Goal: Task Accomplishment & Management: Manage account settings

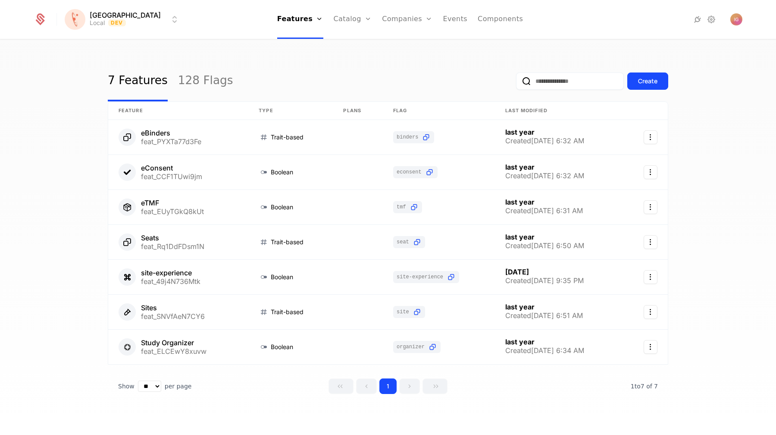
click at [393, 44] on link "Companies" at bounding box center [413, 42] width 40 height 7
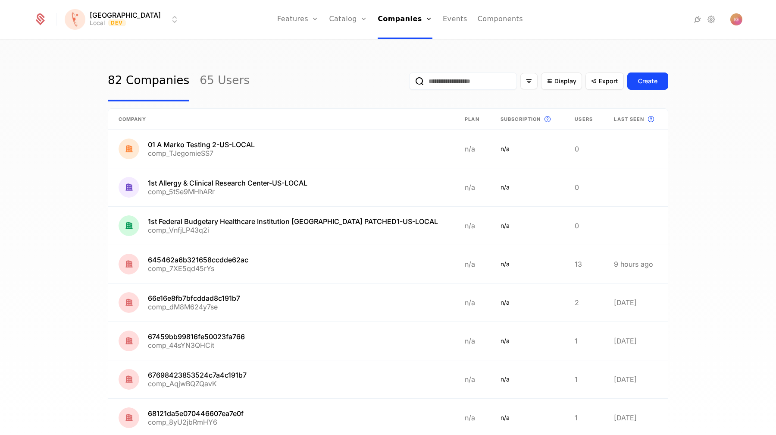
click at [286, 69] on div "82 Companies 65 Users Display Export Create" at bounding box center [388, 81] width 561 height 41
click at [395, 22] on link "Companies" at bounding box center [405, 19] width 55 height 39
click at [388, 57] on link "Users" at bounding box center [408, 56] width 40 height 7
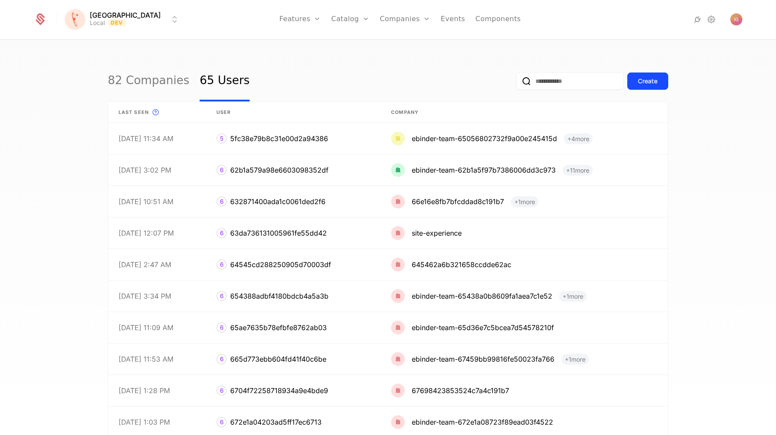
click at [382, 9] on link "Companies" at bounding box center [405, 19] width 50 height 39
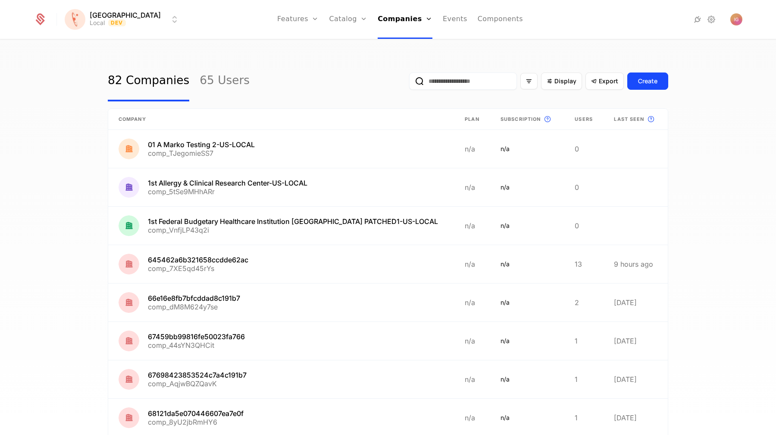
click at [289, 61] on div "82 Companies 65 Users Display Export Create" at bounding box center [388, 81] width 561 height 41
click at [577, 77] on span "Display" at bounding box center [566, 81] width 22 height 9
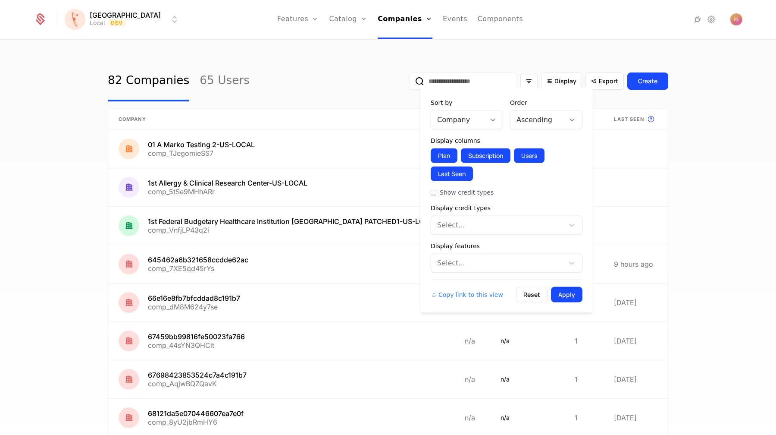
click at [566, 42] on div "82 Companies 65 Users Display Export Create Company Plan Subscription This is t…" at bounding box center [388, 240] width 776 height 400
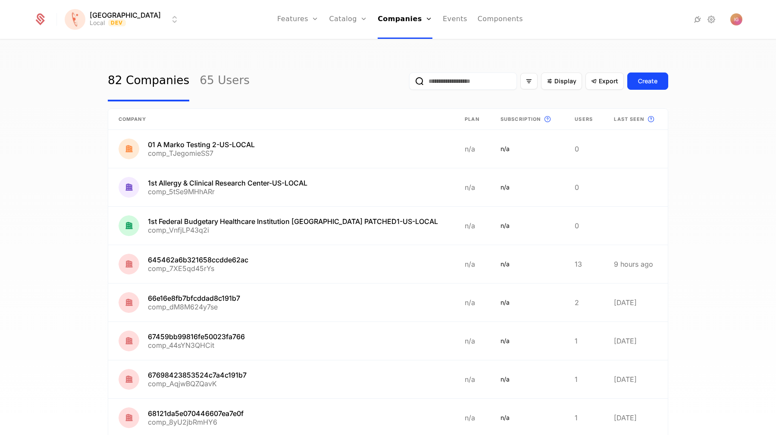
click at [459, 72] on input "email" at bounding box center [463, 80] width 108 height 17
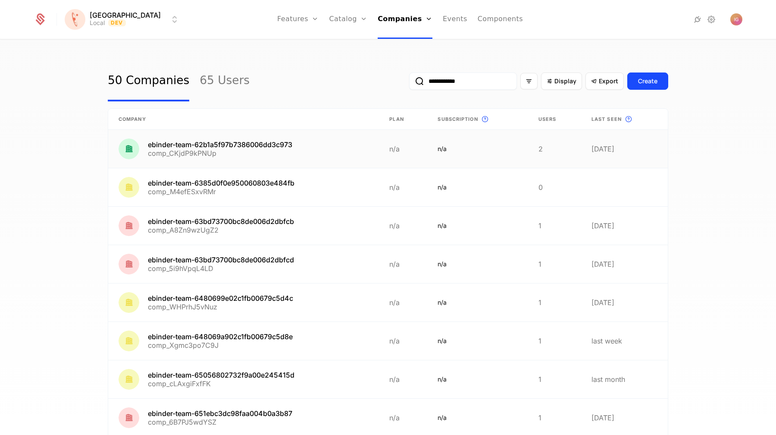
type input "**********"
click at [217, 132] on link at bounding box center [243, 149] width 271 height 38
click at [191, 168] on link at bounding box center [243, 187] width 271 height 38
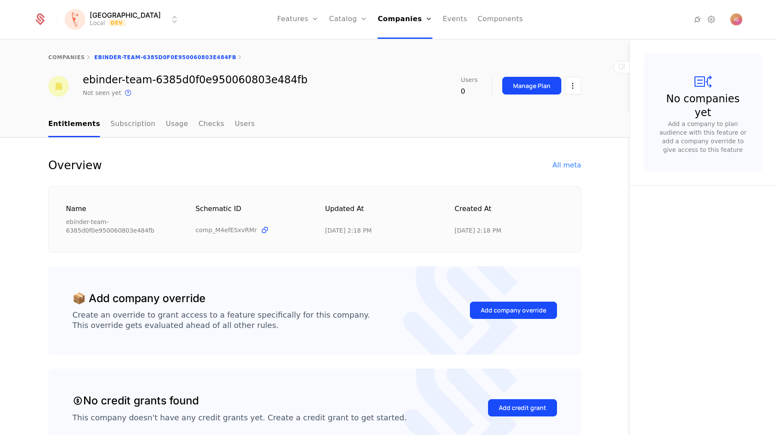
click at [166, 119] on link "Usage" at bounding box center [177, 124] width 22 height 25
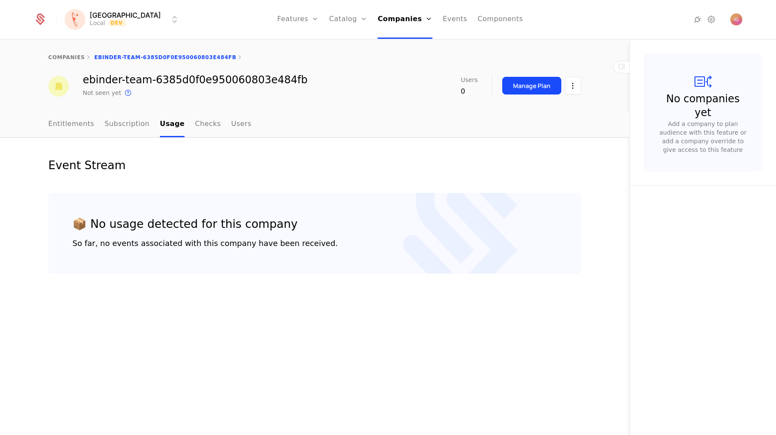
click at [70, 118] on link "Entitlements" at bounding box center [71, 124] width 46 height 25
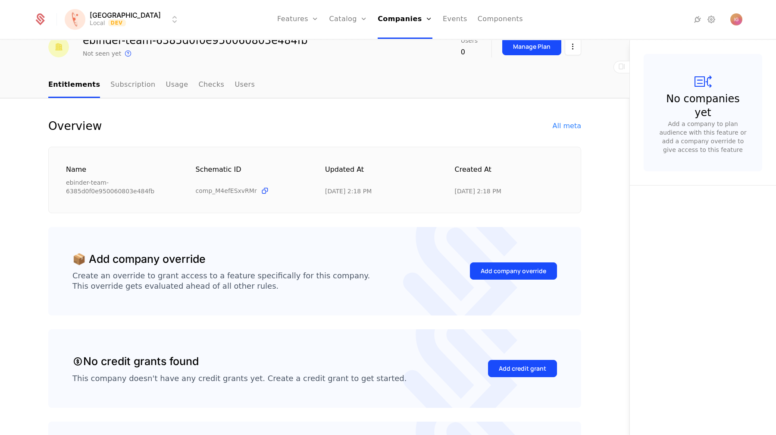
scroll to position [40, 0]
click at [518, 261] on button "Add company override" at bounding box center [513, 269] width 87 height 17
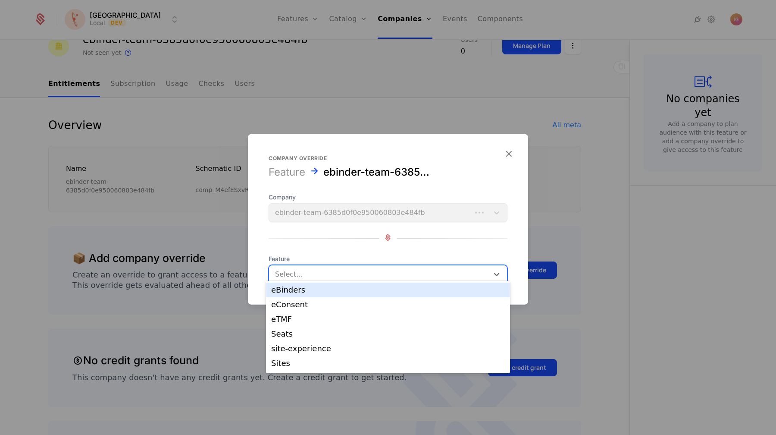
click at [344, 268] on div at bounding box center [379, 274] width 208 height 12
click at [325, 289] on div "eBinders" at bounding box center [388, 290] width 234 height 8
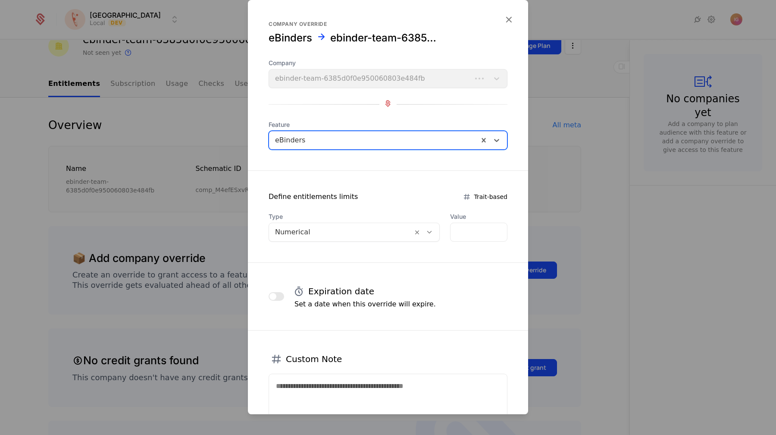
scroll to position [11, 0]
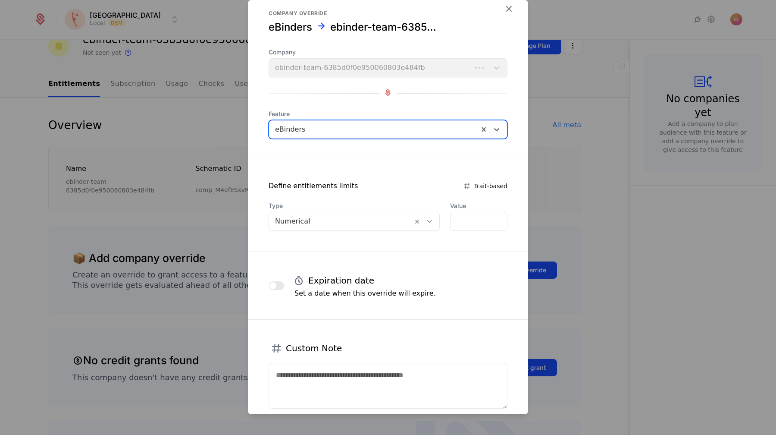
click at [509, 3] on icon "button" at bounding box center [508, 8] width 11 height 11
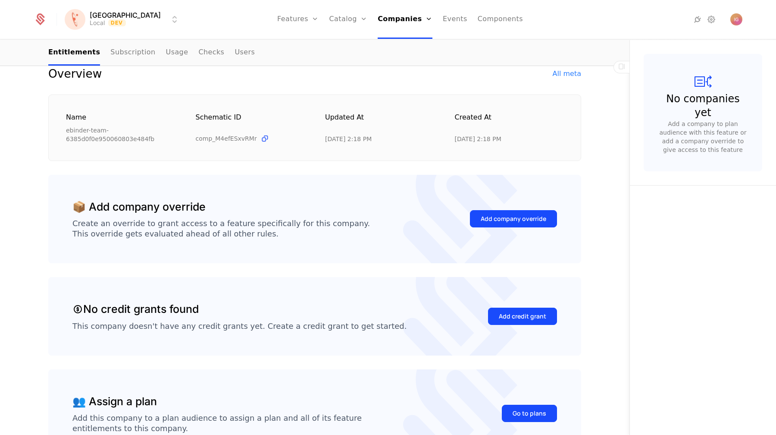
scroll to position [0, 0]
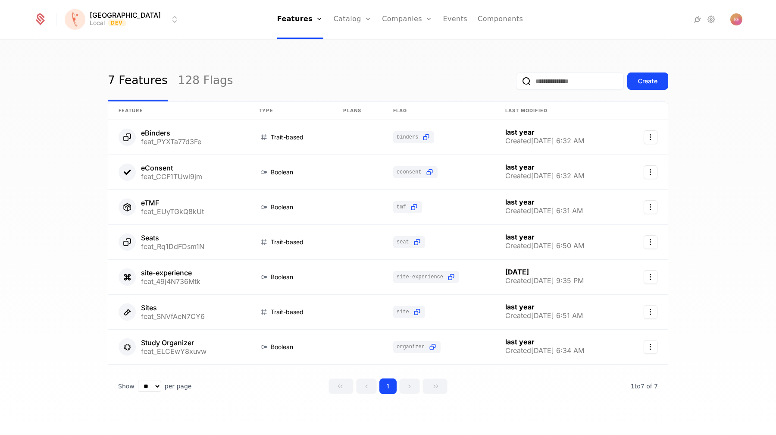
click at [559, 72] on input "email" at bounding box center [570, 80] width 108 height 17
click at [178, 81] on link "128 Flags" at bounding box center [205, 81] width 55 height 41
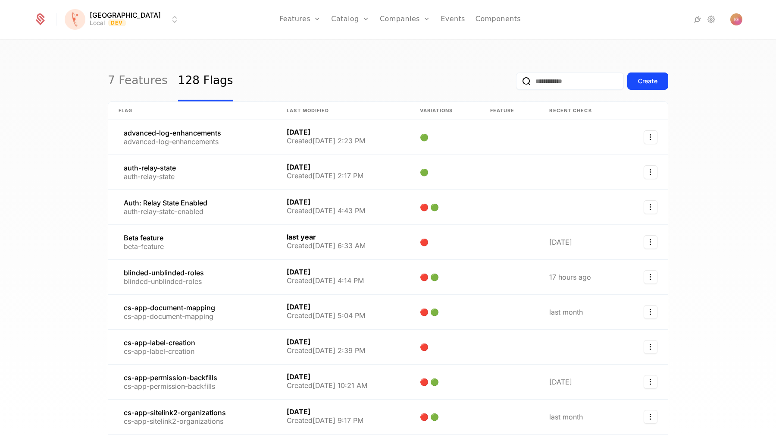
click at [578, 78] on input "email" at bounding box center [570, 80] width 108 height 17
type input "********"
click at [516, 83] on button "submit" at bounding box center [516, 83] width 0 height 0
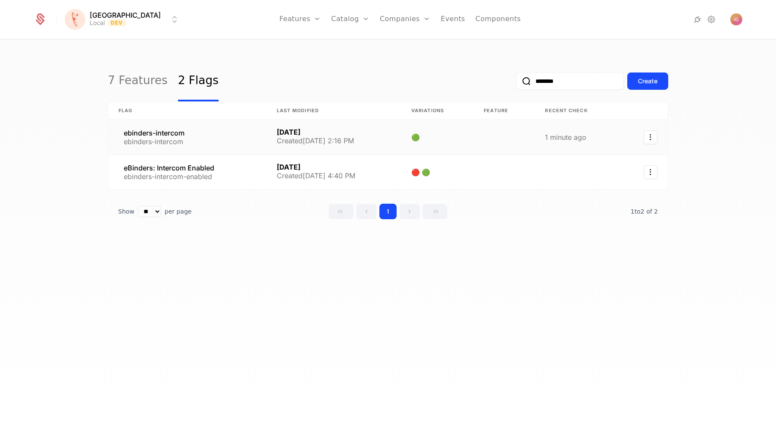
click at [152, 123] on link at bounding box center [187, 137] width 158 height 35
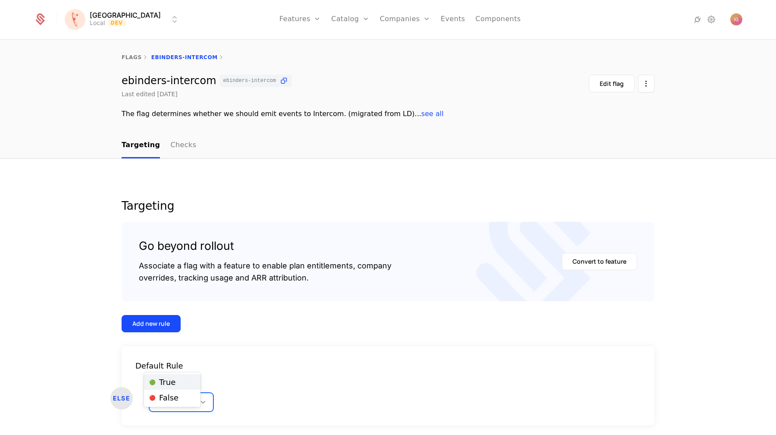
click at [173, 394] on div "🟢 True" at bounding box center [168, 402] width 37 height 16
click at [169, 396] on span "🔴 False" at bounding box center [163, 398] width 29 height 8
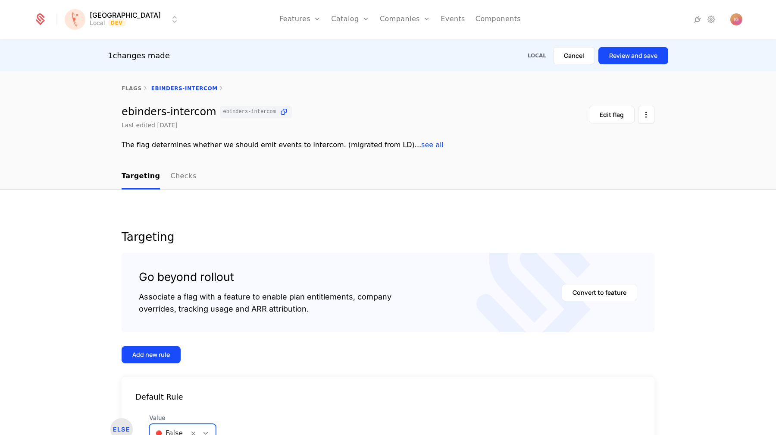
click at [640, 59] on button "Review and save" at bounding box center [634, 55] width 70 height 17
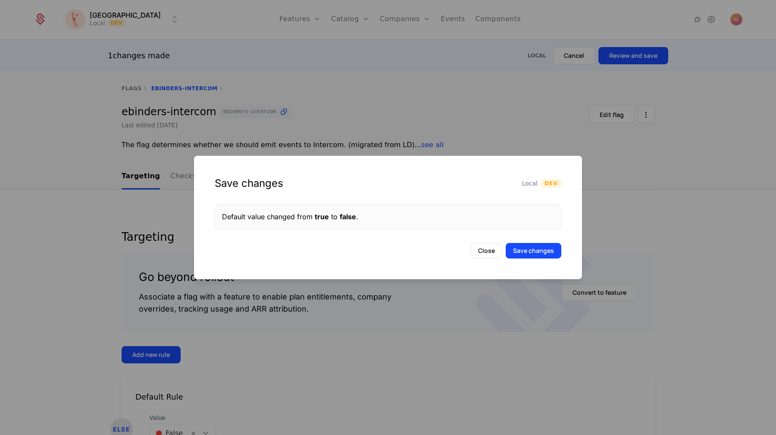
click at [531, 246] on button "Save changes" at bounding box center [534, 251] width 56 height 16
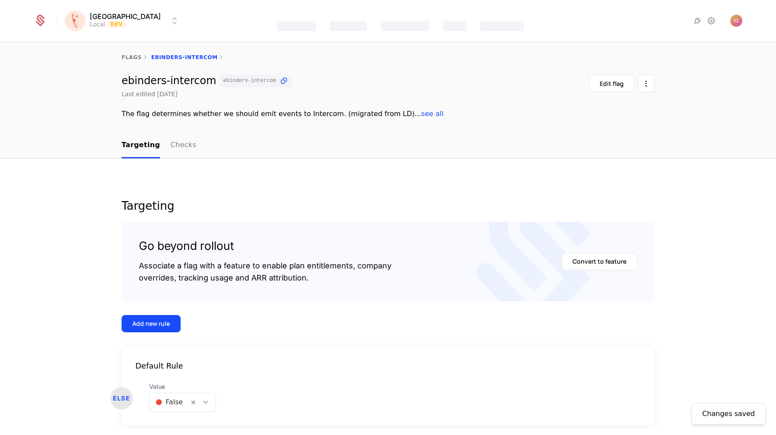
click at [105, 11] on html "Florence Local Dev Features Catalog Companies Events Components flags ebinders-…" at bounding box center [388, 217] width 776 height 435
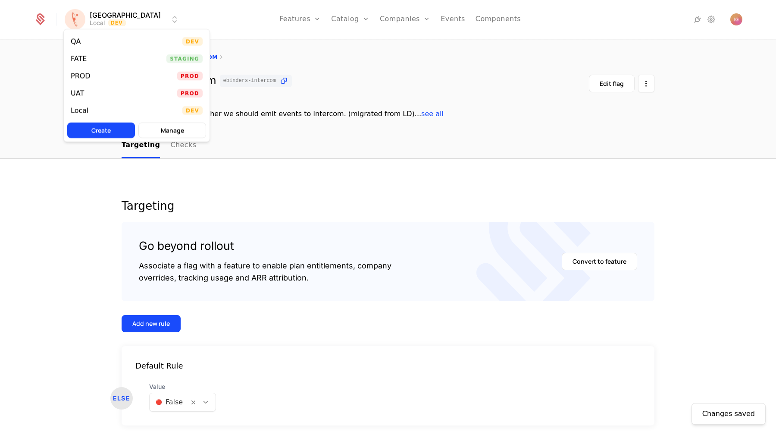
click at [109, 72] on div "PROD Prod" at bounding box center [137, 75] width 146 height 17
